Goal: Information Seeking & Learning: Learn about a topic

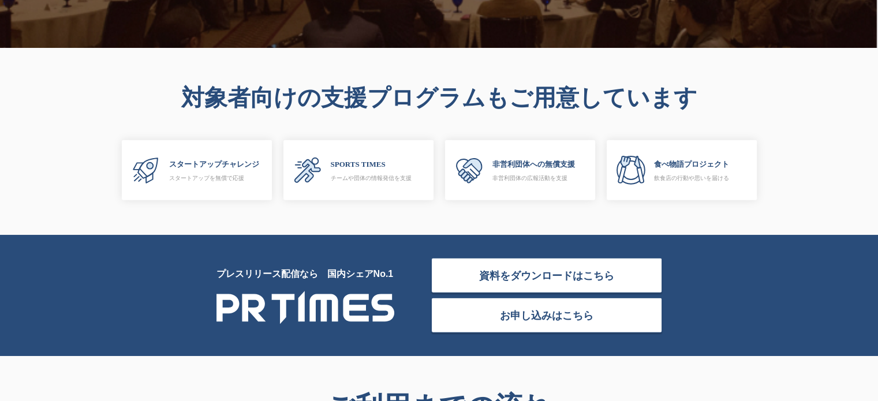
scroll to position [3385, 0]
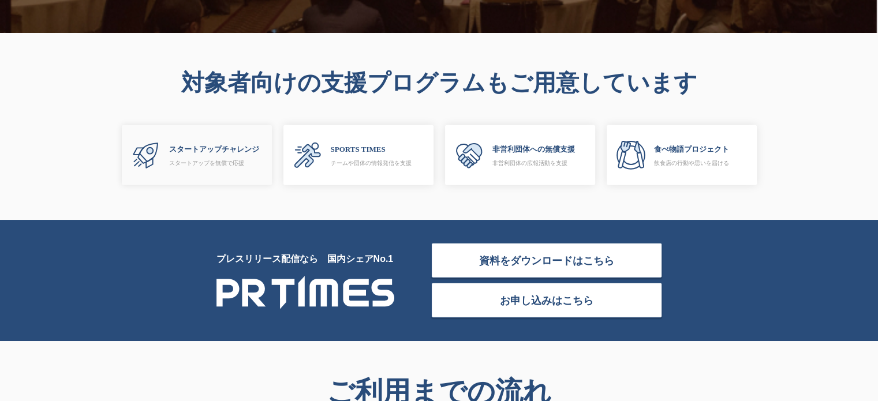
click at [203, 148] on p "スタートアップチャレンジ" at bounding box center [214, 150] width 90 height 12
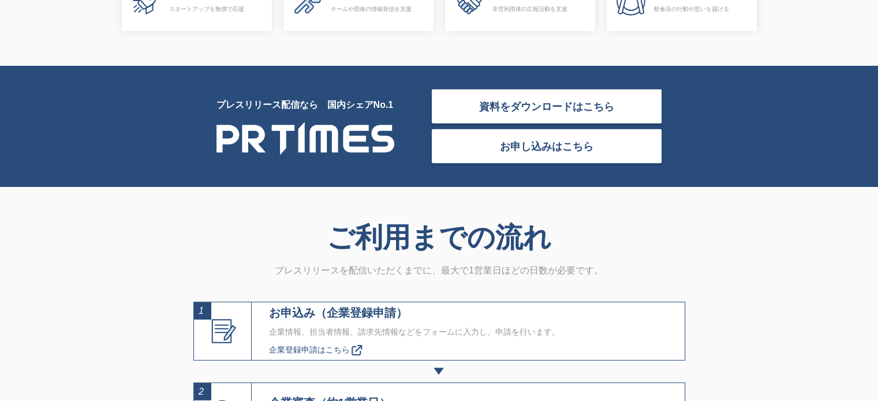
scroll to position [3770, 0]
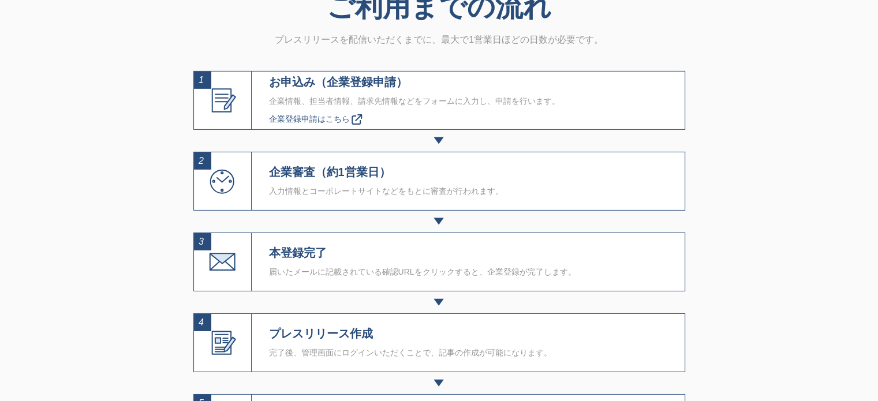
click at [310, 118] on span "企業登録申請はこちら" at bounding box center [309, 118] width 81 height 9
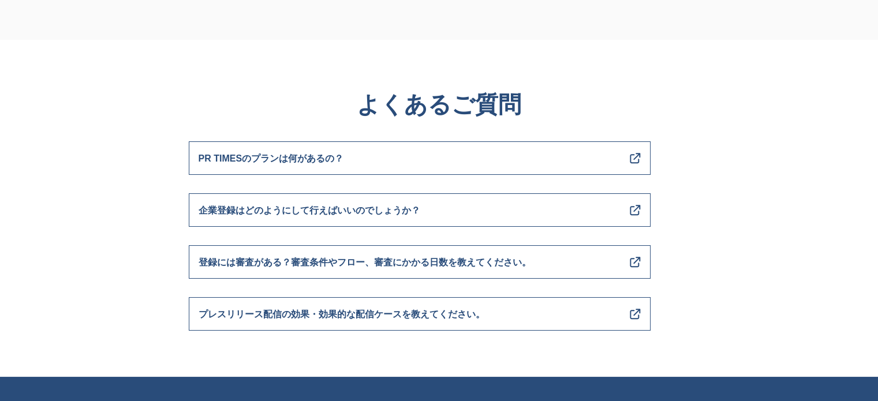
scroll to position [4308, 0]
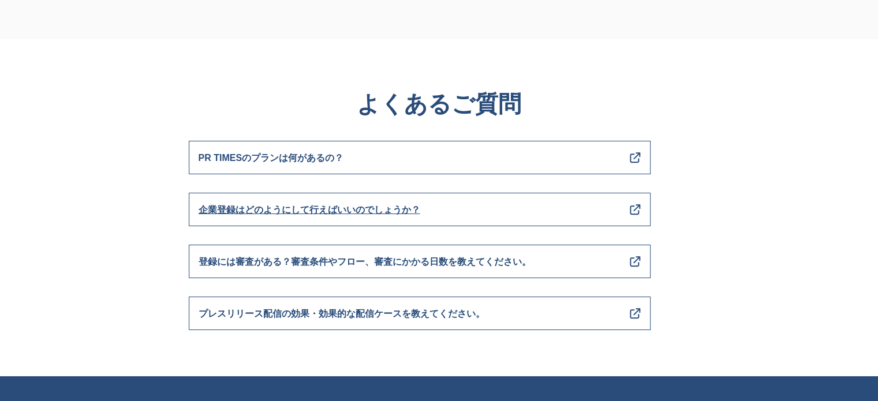
click at [481, 205] on link "企業登録はどのようにして行えばいいのでしょうか？" at bounding box center [420, 209] width 462 height 33
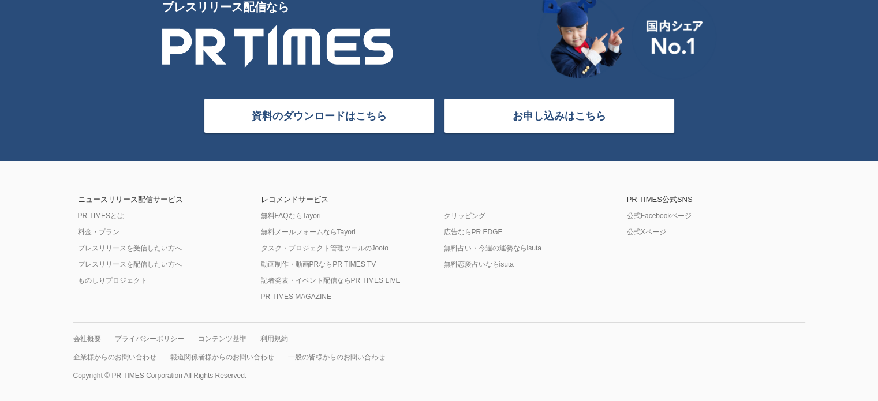
scroll to position [4723, 0]
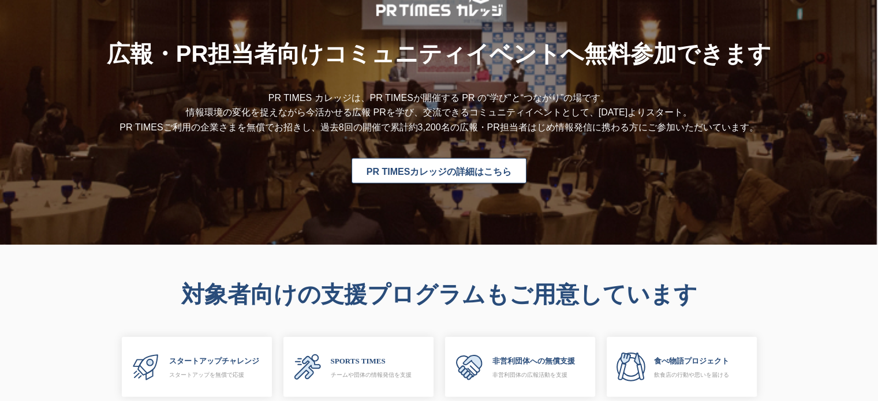
scroll to position [3291, 0]
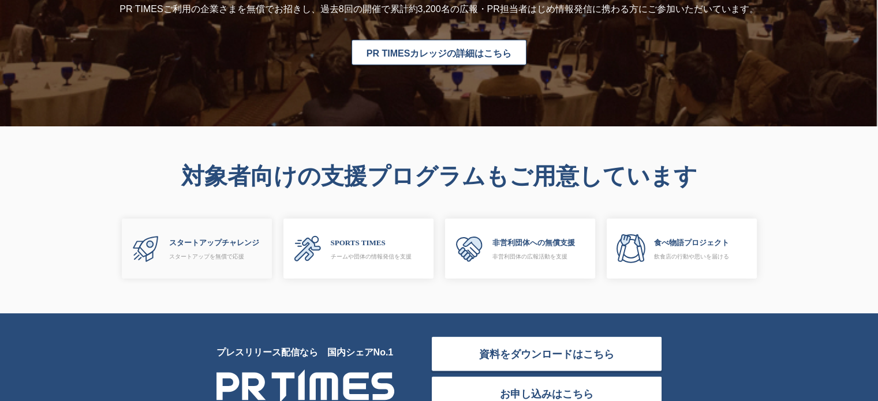
click at [222, 257] on p "スタートアップを無償で応援" at bounding box center [214, 256] width 90 height 7
click at [362, 244] on p "SPORTS TIMES" at bounding box center [371, 243] width 81 height 12
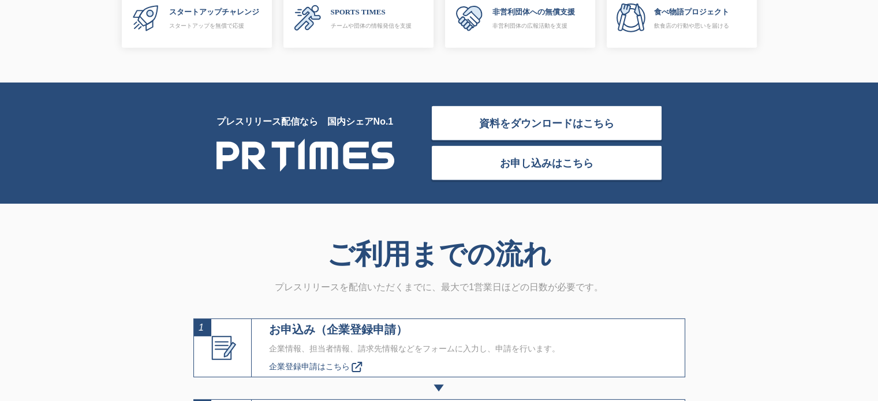
scroll to position [3214, 0]
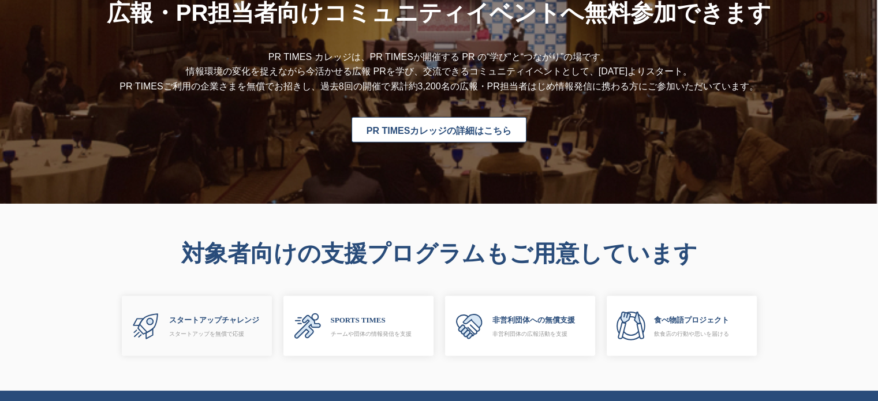
click at [192, 320] on p "スタートアップチャレンジ" at bounding box center [214, 320] width 90 height 12
